Goal: Find specific page/section: Find specific page/section

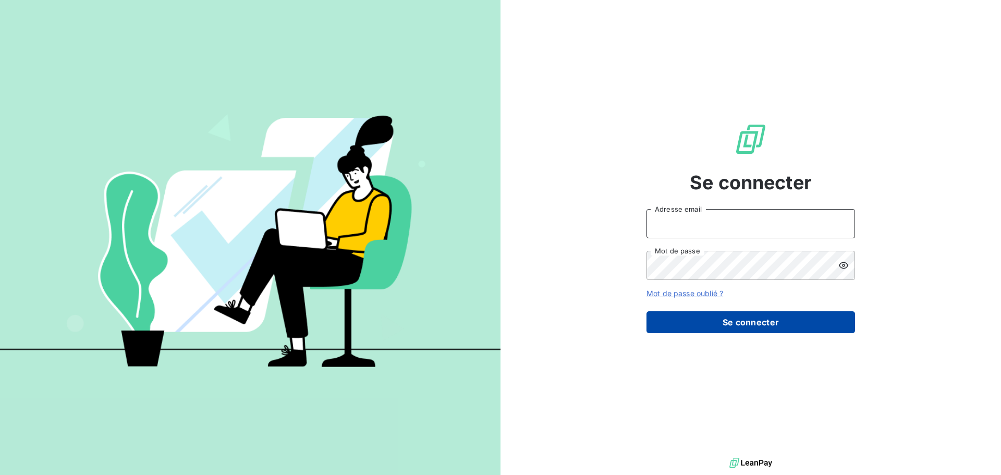
type input "comptabilite@spiriit.com"
click at [738, 322] on button "Se connecter" at bounding box center [750, 322] width 209 height 22
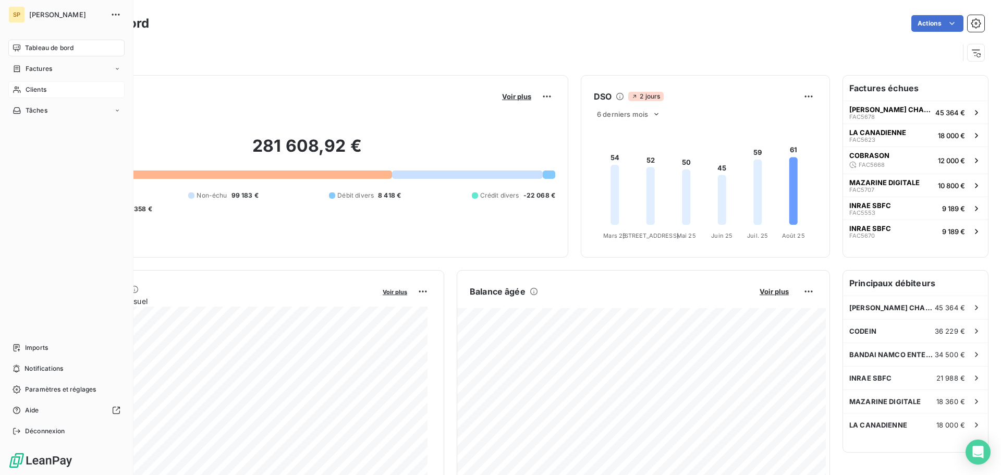
click at [19, 86] on icon at bounding box center [17, 89] width 9 height 8
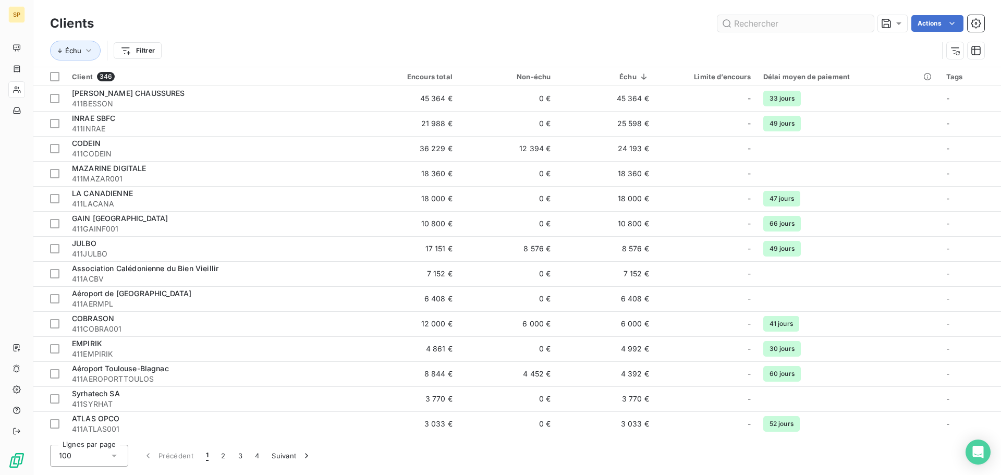
click at [747, 22] on input "text" at bounding box center [795, 23] width 156 height 17
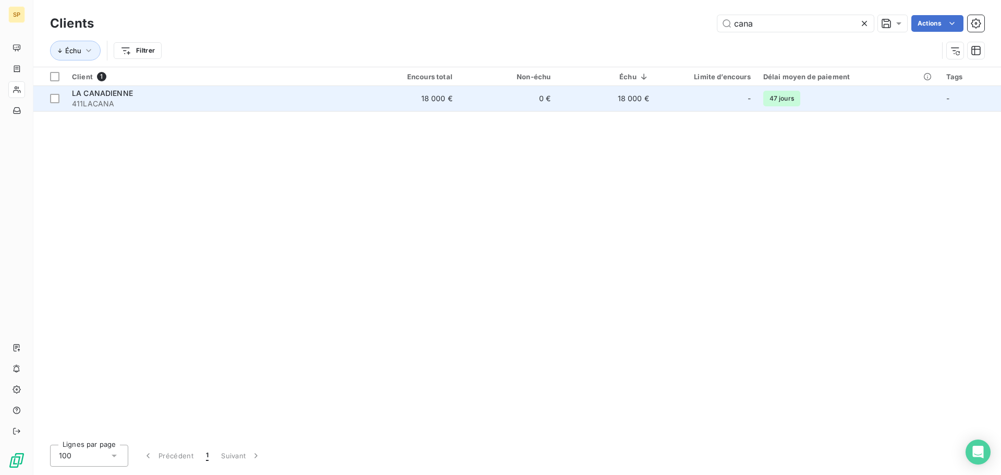
type input "cana"
click at [114, 95] on span "LA CANADIENNE" at bounding box center [102, 93] width 61 height 9
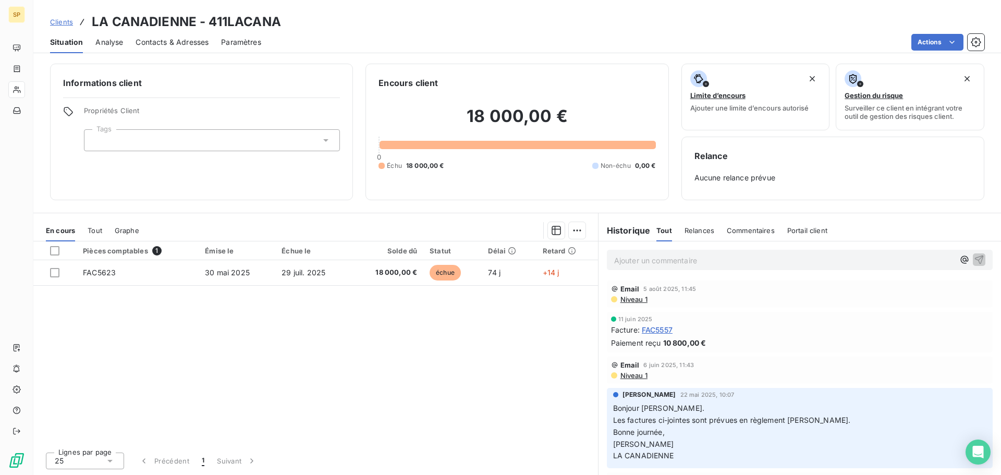
click at [92, 229] on span "Tout" at bounding box center [95, 230] width 15 height 8
